Goal: Transaction & Acquisition: Purchase product/service

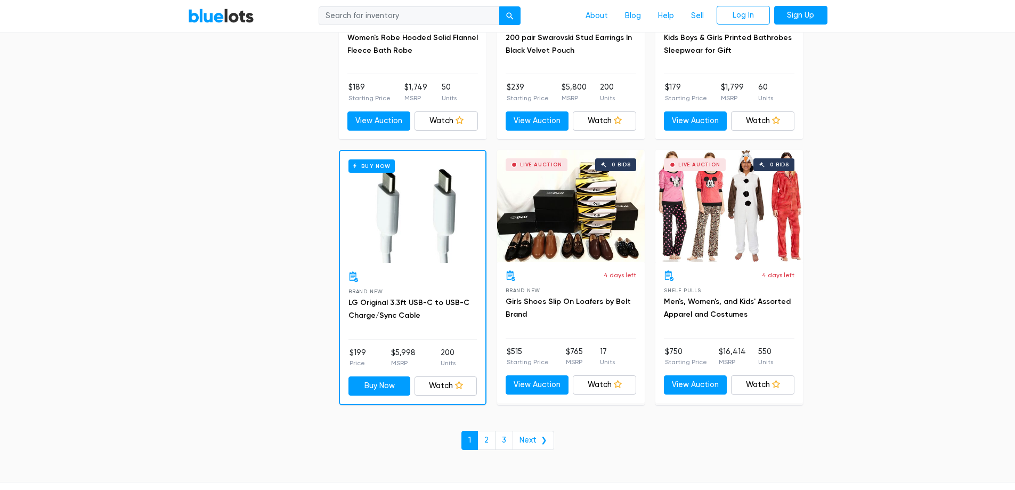
scroll to position [4603, 0]
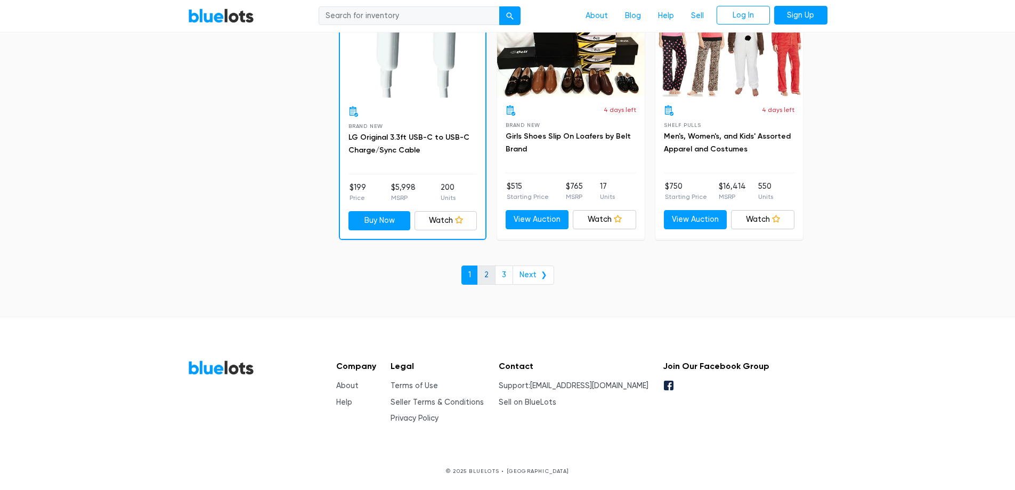
click at [490, 276] on link "2" at bounding box center [486, 274] width 18 height 19
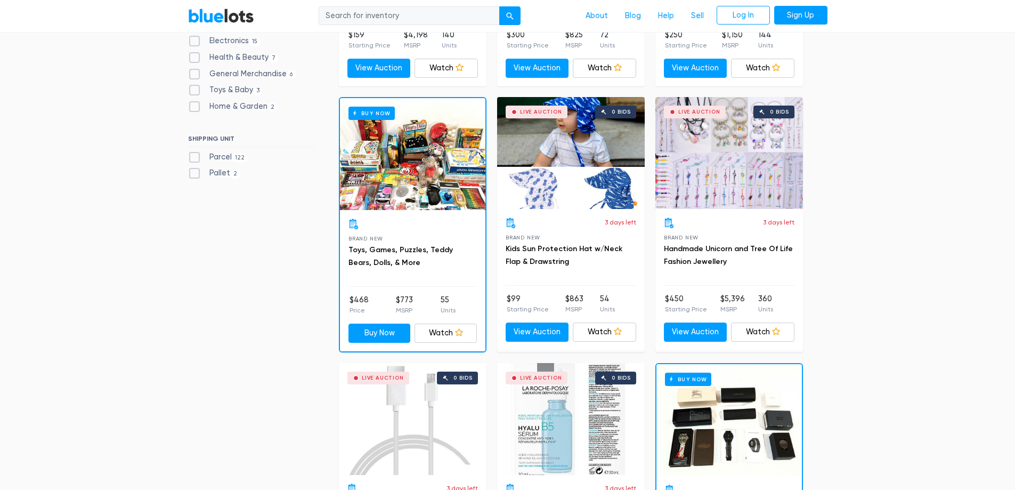
scroll to position [426, 0]
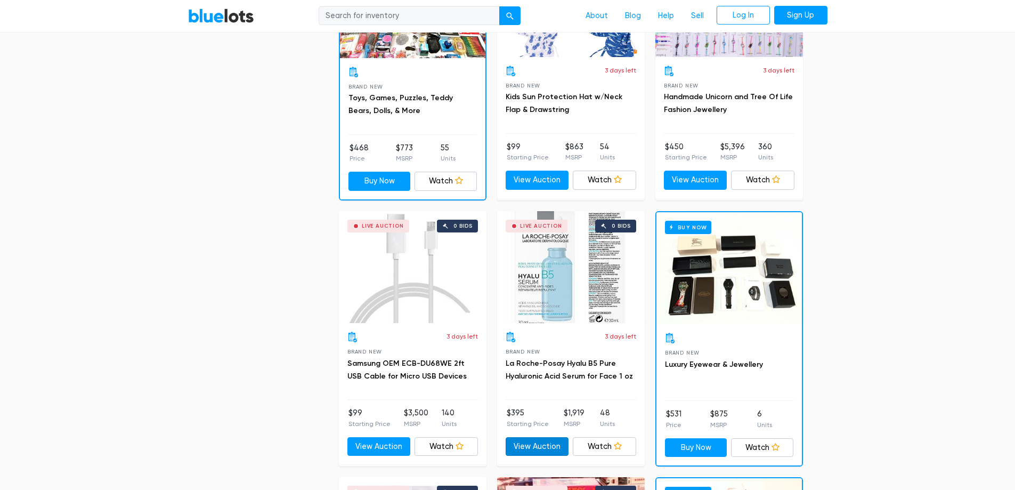
click at [557, 452] on link "View Auction" at bounding box center [536, 446] width 63 height 19
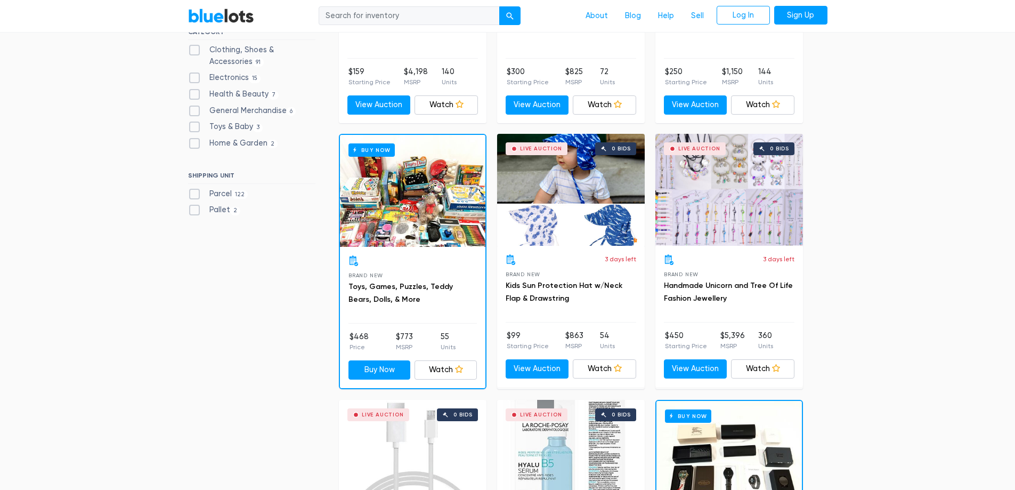
scroll to position [0, 0]
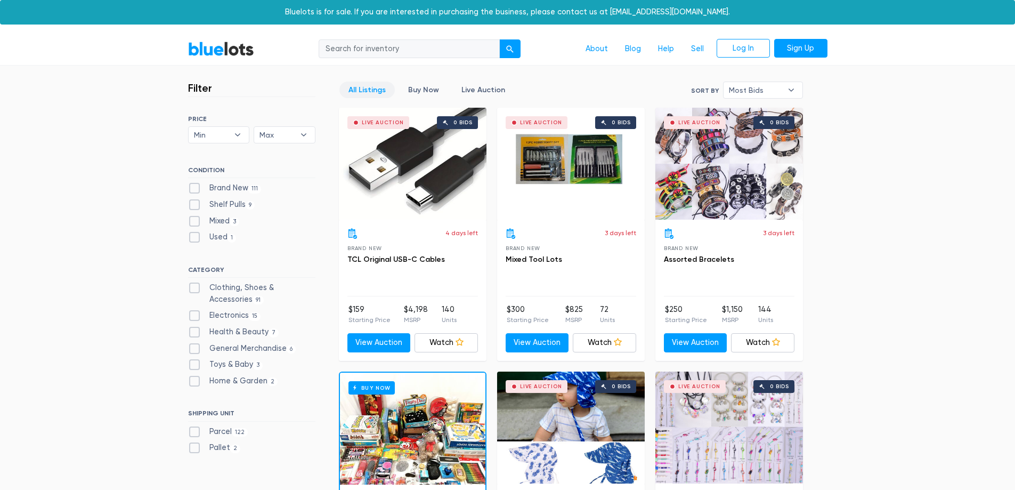
click at [373, 48] on input "search" at bounding box center [409, 48] width 181 height 19
type input "oakley"
click at [504, 47] on button "submit" at bounding box center [509, 48] width 21 height 19
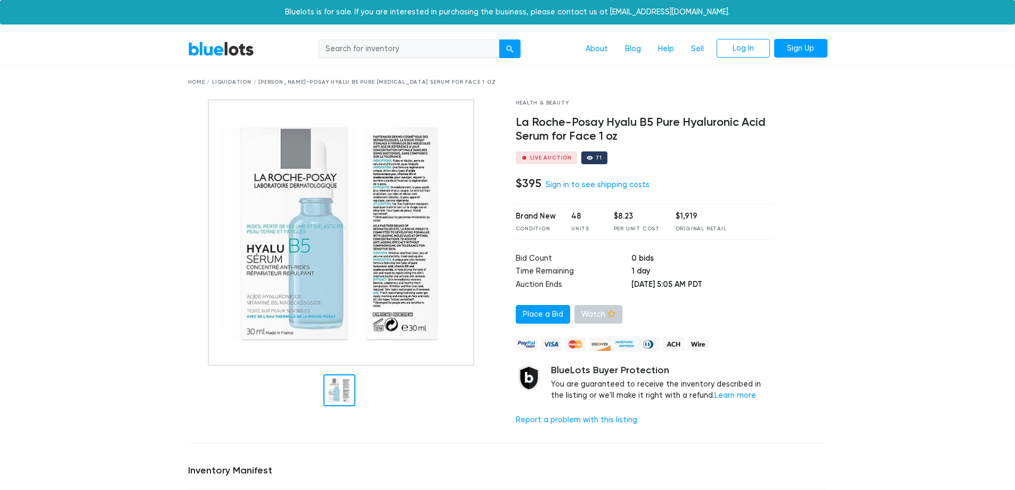
click at [594, 314] on link "Watch" at bounding box center [598, 314] width 48 height 19
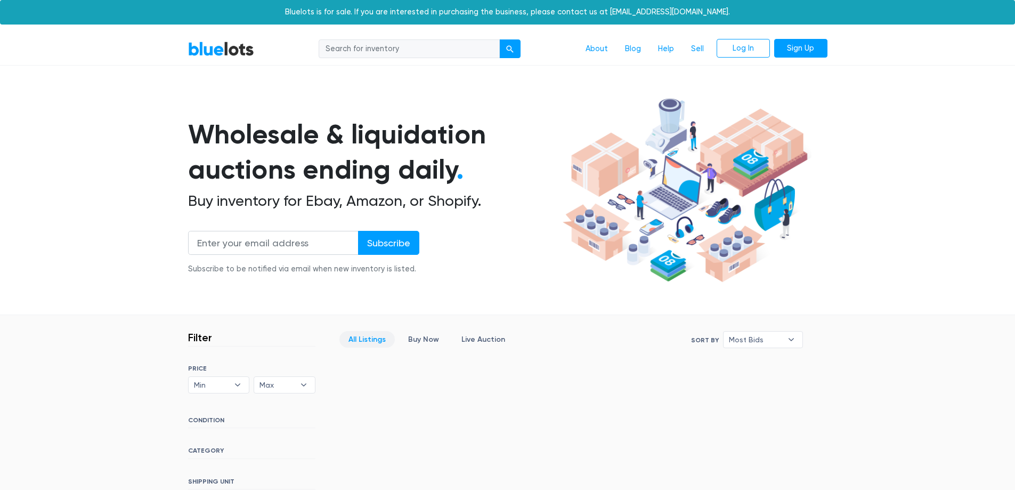
click at [389, 48] on input "search" at bounding box center [409, 48] width 181 height 19
type input "oakley"
click at [501, 54] on button "submit" at bounding box center [509, 48] width 21 height 19
click at [226, 46] on link "BlueLots" at bounding box center [221, 48] width 66 height 15
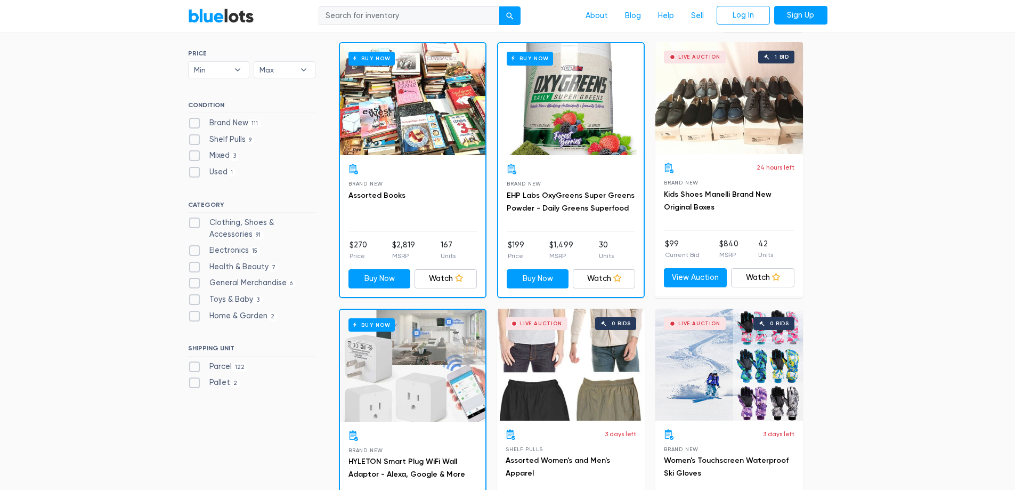
scroll to position [320, 0]
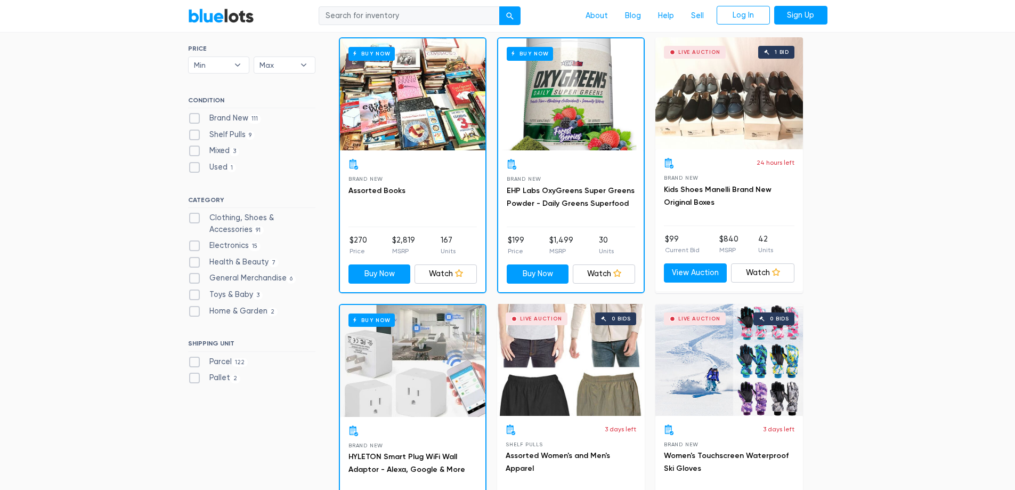
click at [197, 166] on label "Used 1" at bounding box center [212, 167] width 48 height 12
click at [195, 166] on input "Used 1" at bounding box center [191, 164] width 7 height 7
checkbox input "true"
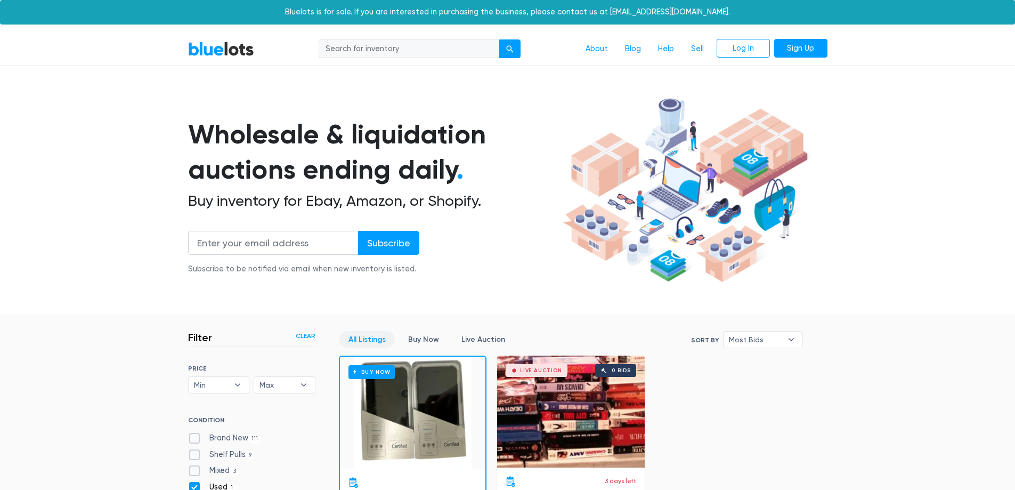
scroll to position [287, 0]
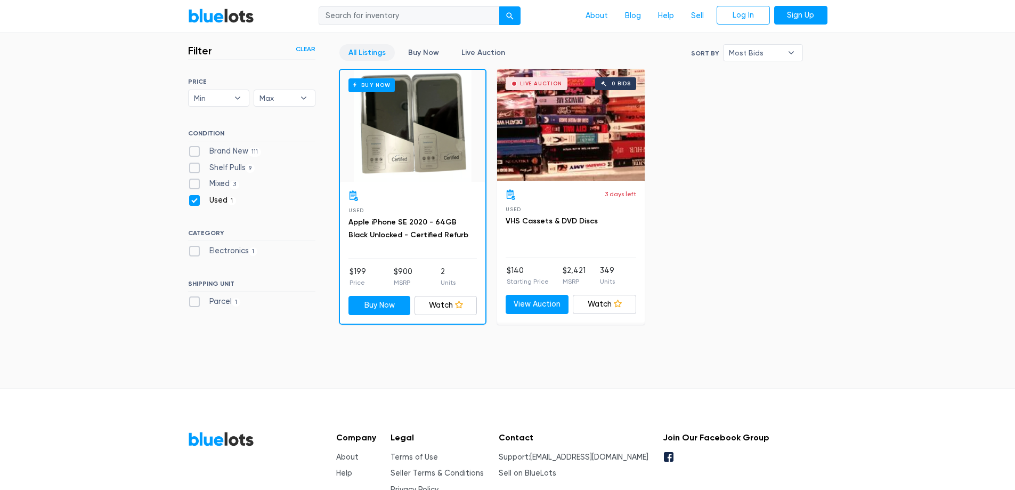
click at [415, 131] on div "Buy Now" at bounding box center [412, 126] width 145 height 112
click at [194, 199] on label "Used 1" at bounding box center [212, 200] width 48 height 12
click at [194, 199] on input "Used 1" at bounding box center [191, 197] width 7 height 7
checkbox input "false"
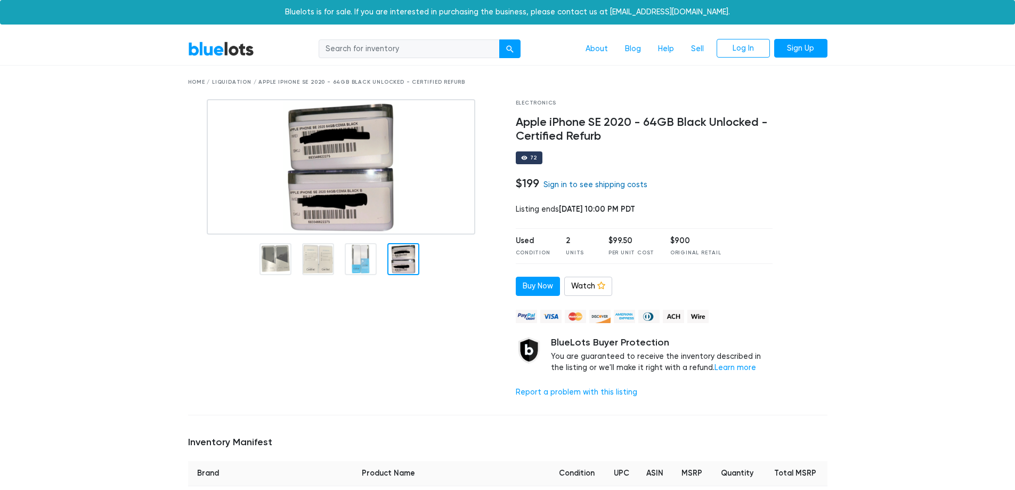
click at [565, 183] on link "Sign in to see shipping costs" at bounding box center [595, 184] width 104 height 9
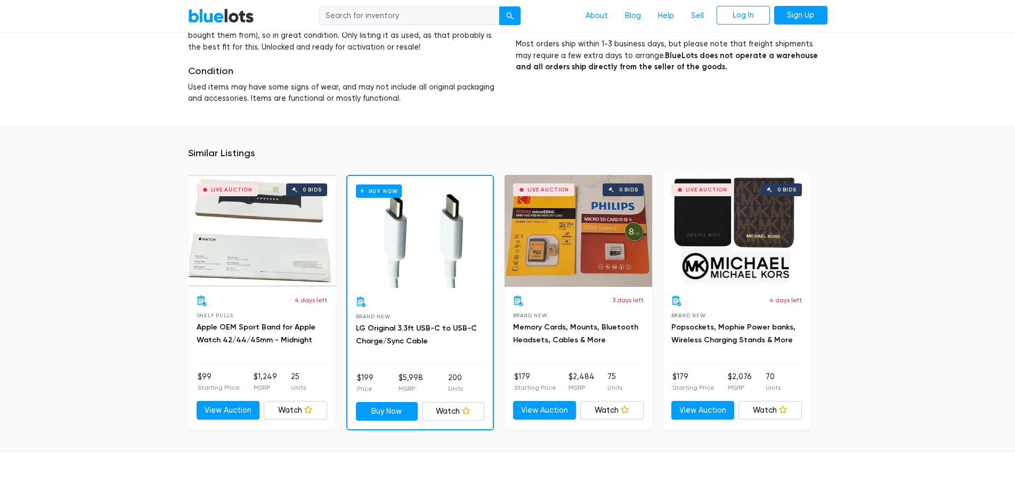
scroll to position [586, 0]
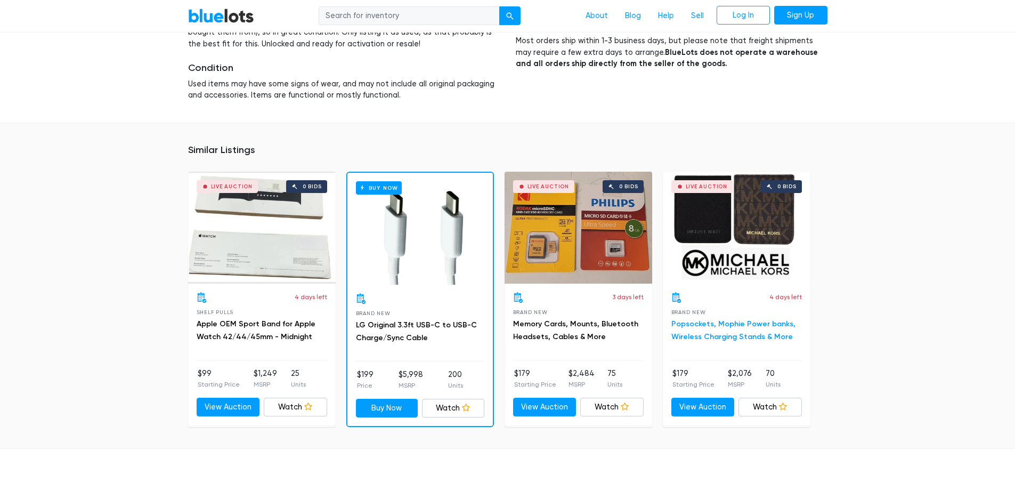
click at [731, 326] on link "Popsockets, Mophie Power banks, Wireless Charging Stands & More" at bounding box center [733, 330] width 124 height 22
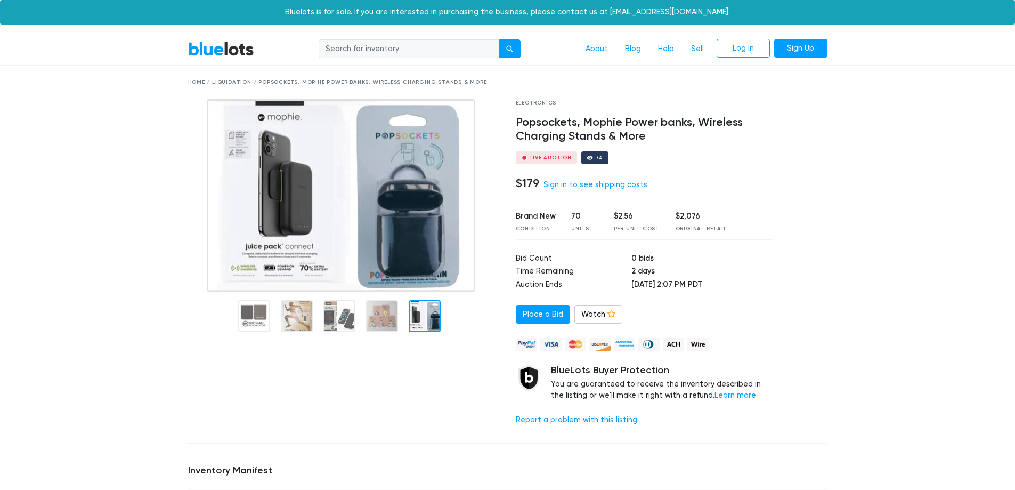
click at [534, 157] on div "Live Auction" at bounding box center [551, 157] width 42 height 5
click at [586, 158] on div at bounding box center [589, 157] width 6 height 6
click at [553, 314] on link "Place a Bid" at bounding box center [543, 314] width 54 height 19
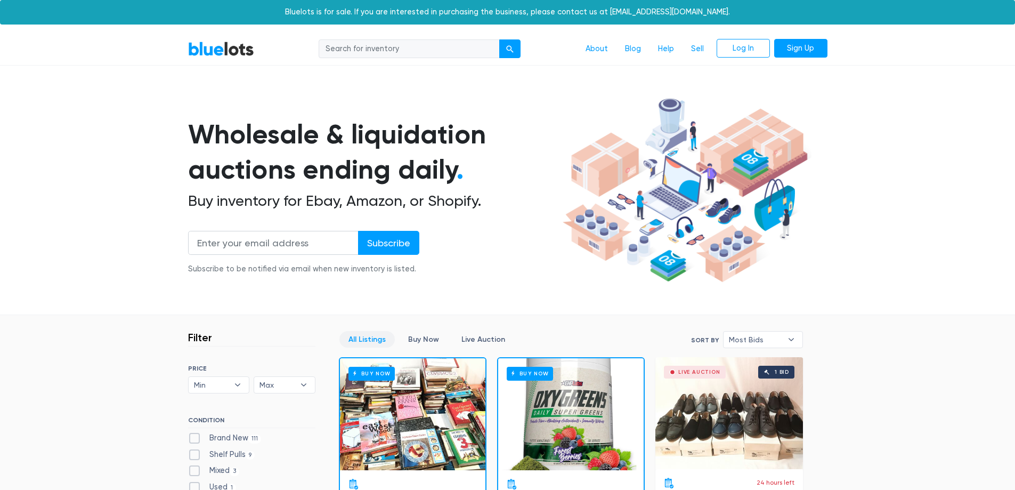
scroll to position [287, 0]
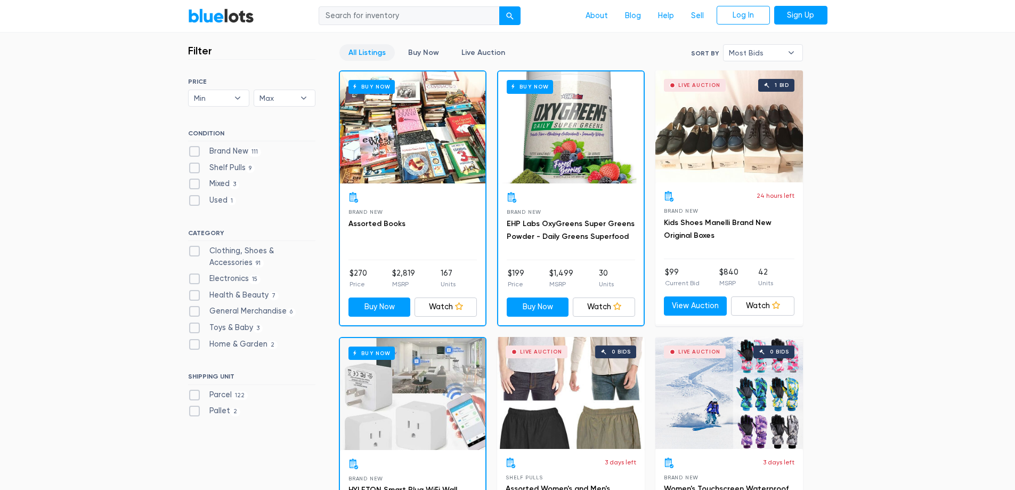
click at [194, 251] on label "Clothing, Shoes & Accessories 91" at bounding box center [251, 256] width 127 height 23
click at [194, 251] on Accessories"] "Clothing, Shoes & Accessories 91" at bounding box center [191, 248] width 7 height 7
checkbox Accessories"] "true"
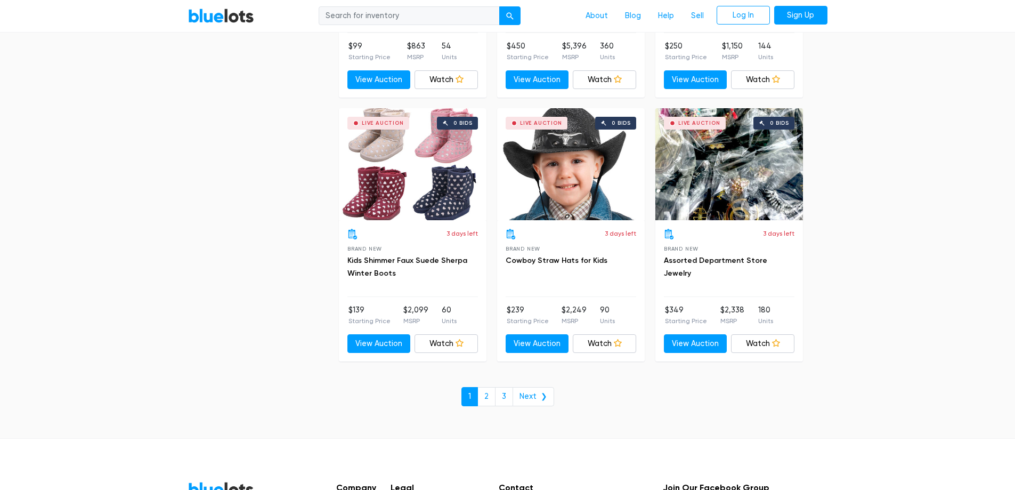
scroll to position [4603, 0]
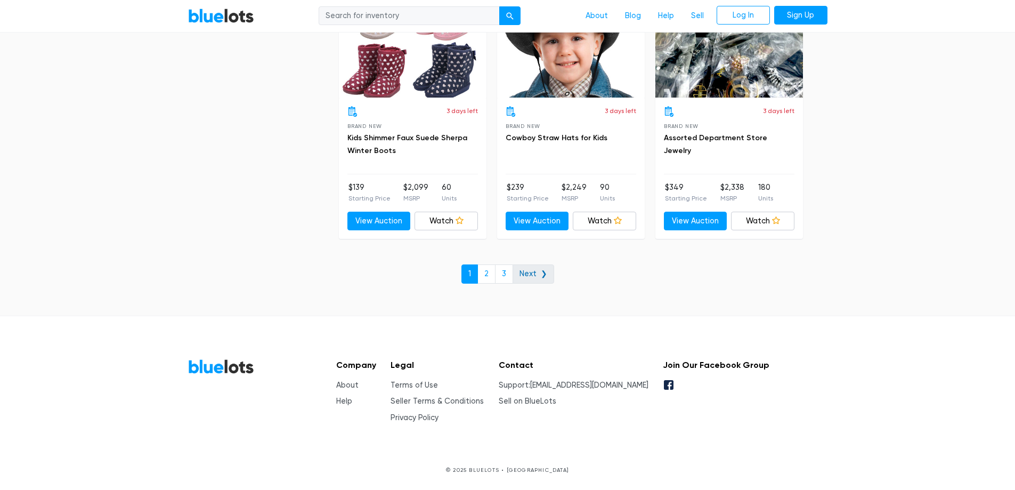
click at [536, 274] on link "Next ❯" at bounding box center [533, 273] width 42 height 19
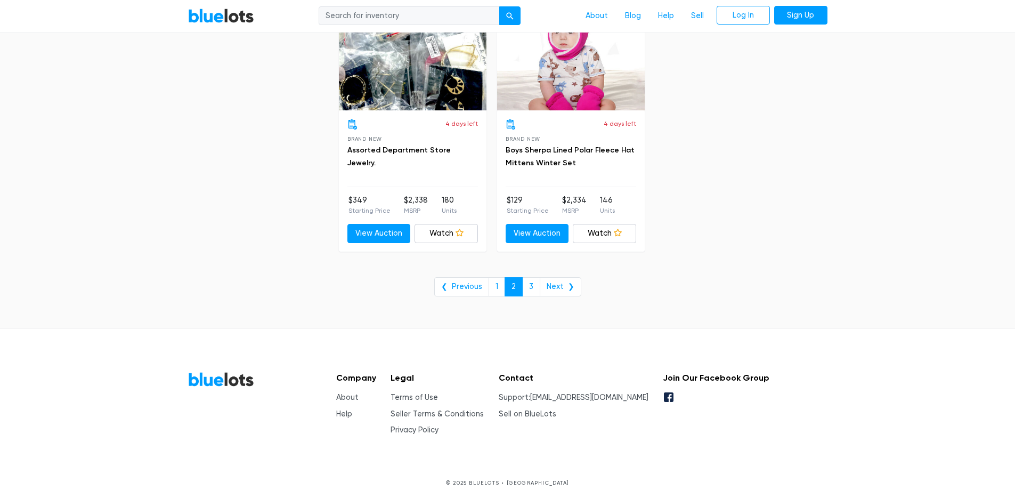
scroll to position [4349, 0]
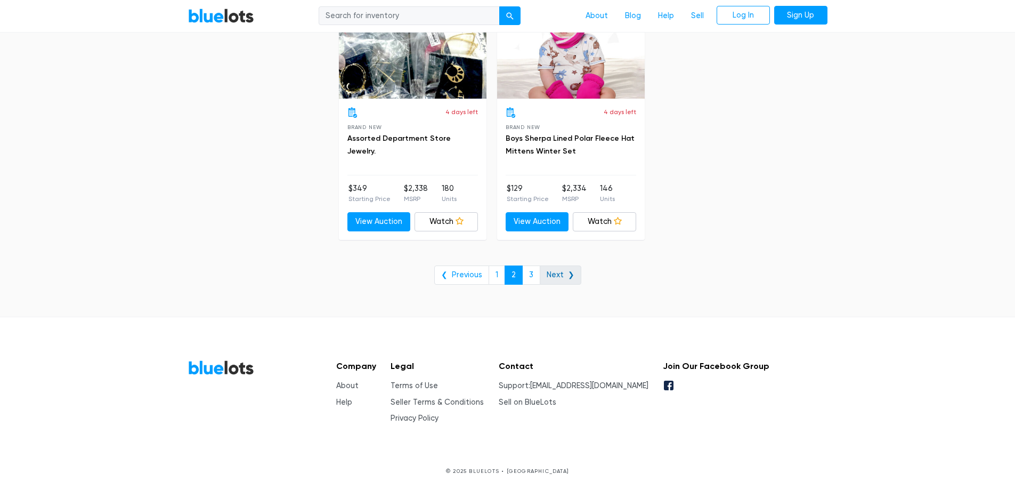
click at [559, 270] on link "Next ❯" at bounding box center [561, 274] width 42 height 19
